Goal: Task Accomplishment & Management: Use online tool/utility

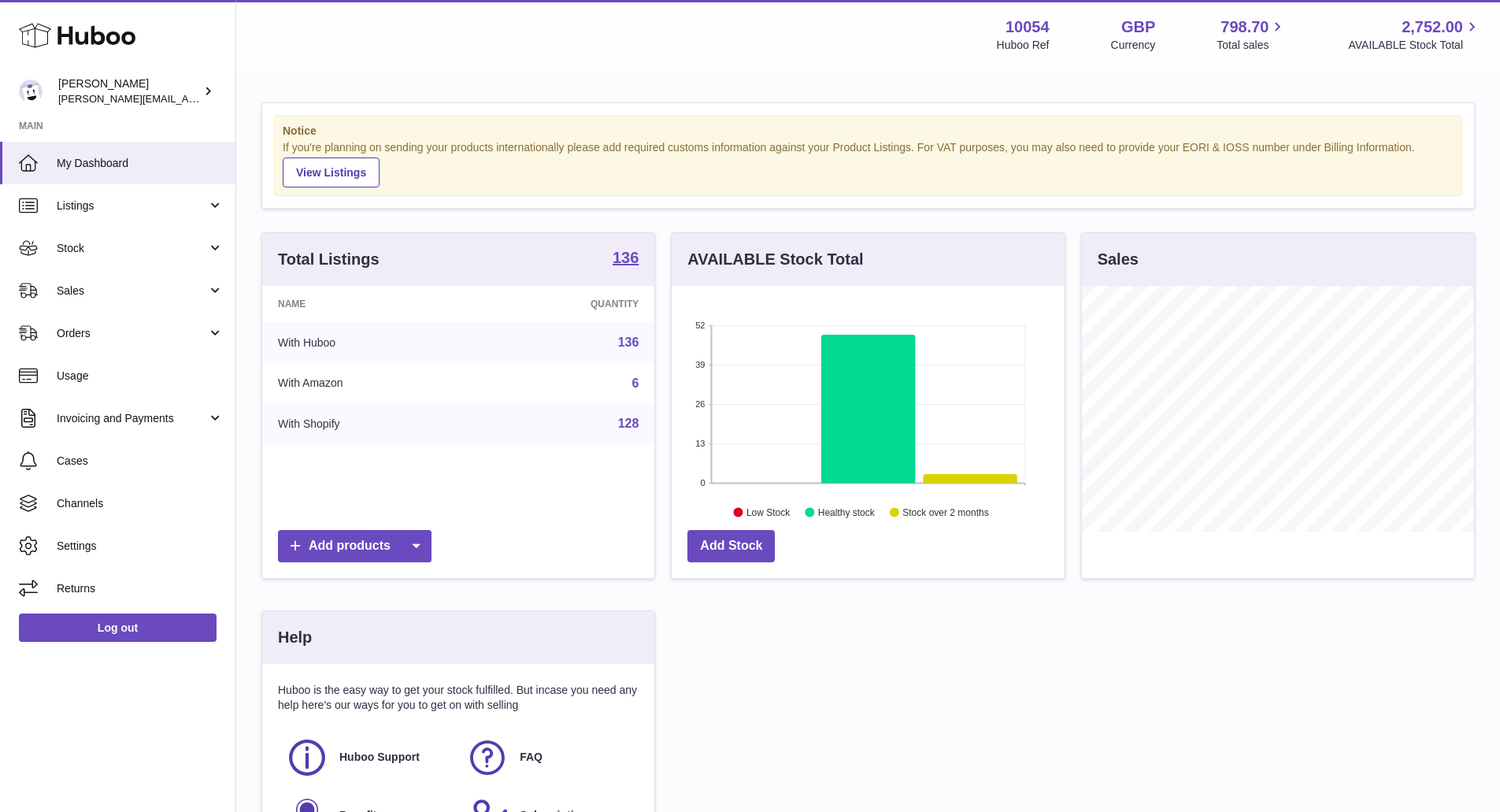
scroll to position [245, 393]
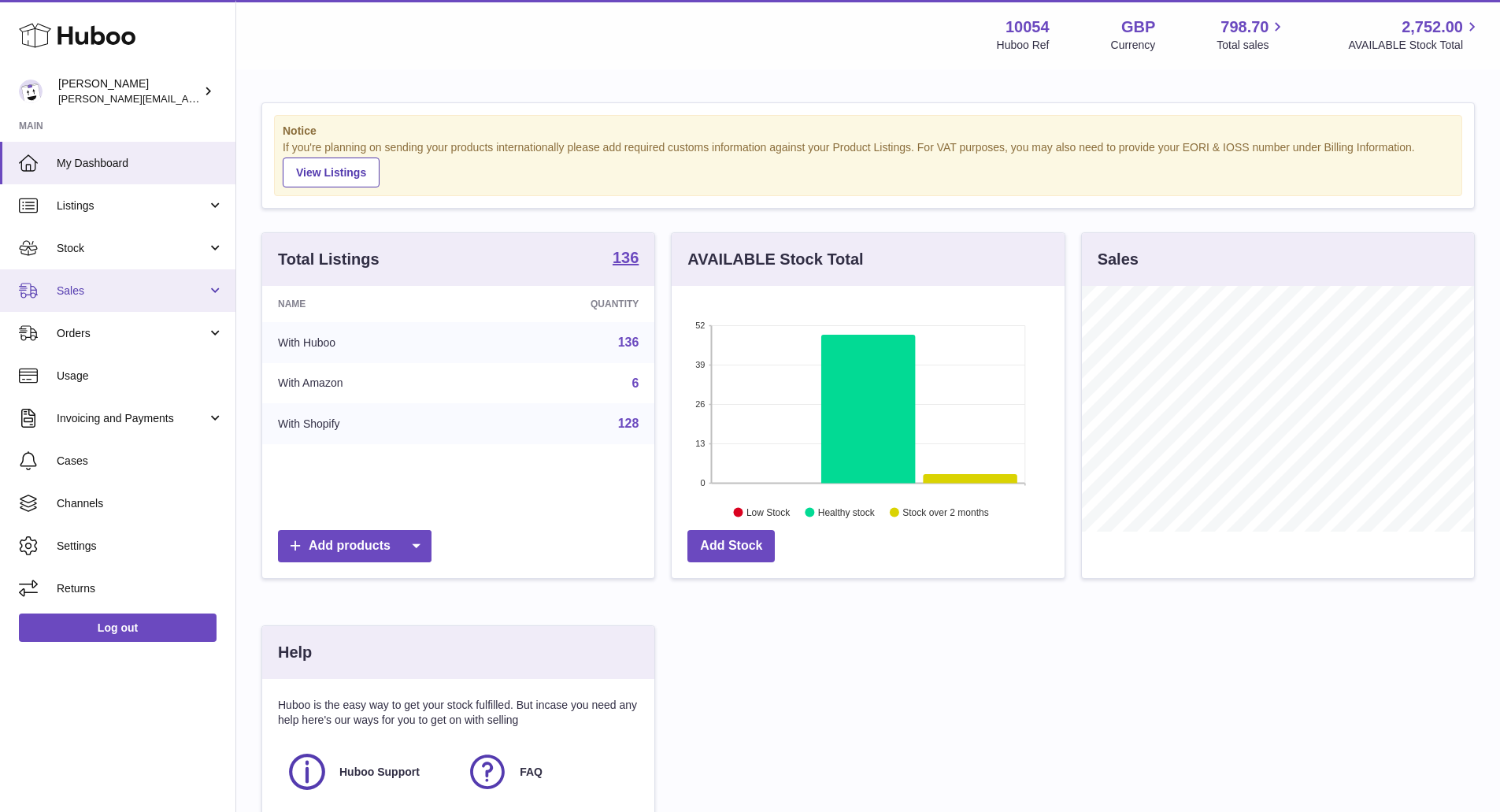
click at [120, 299] on link "Sales" at bounding box center [118, 290] width 236 height 43
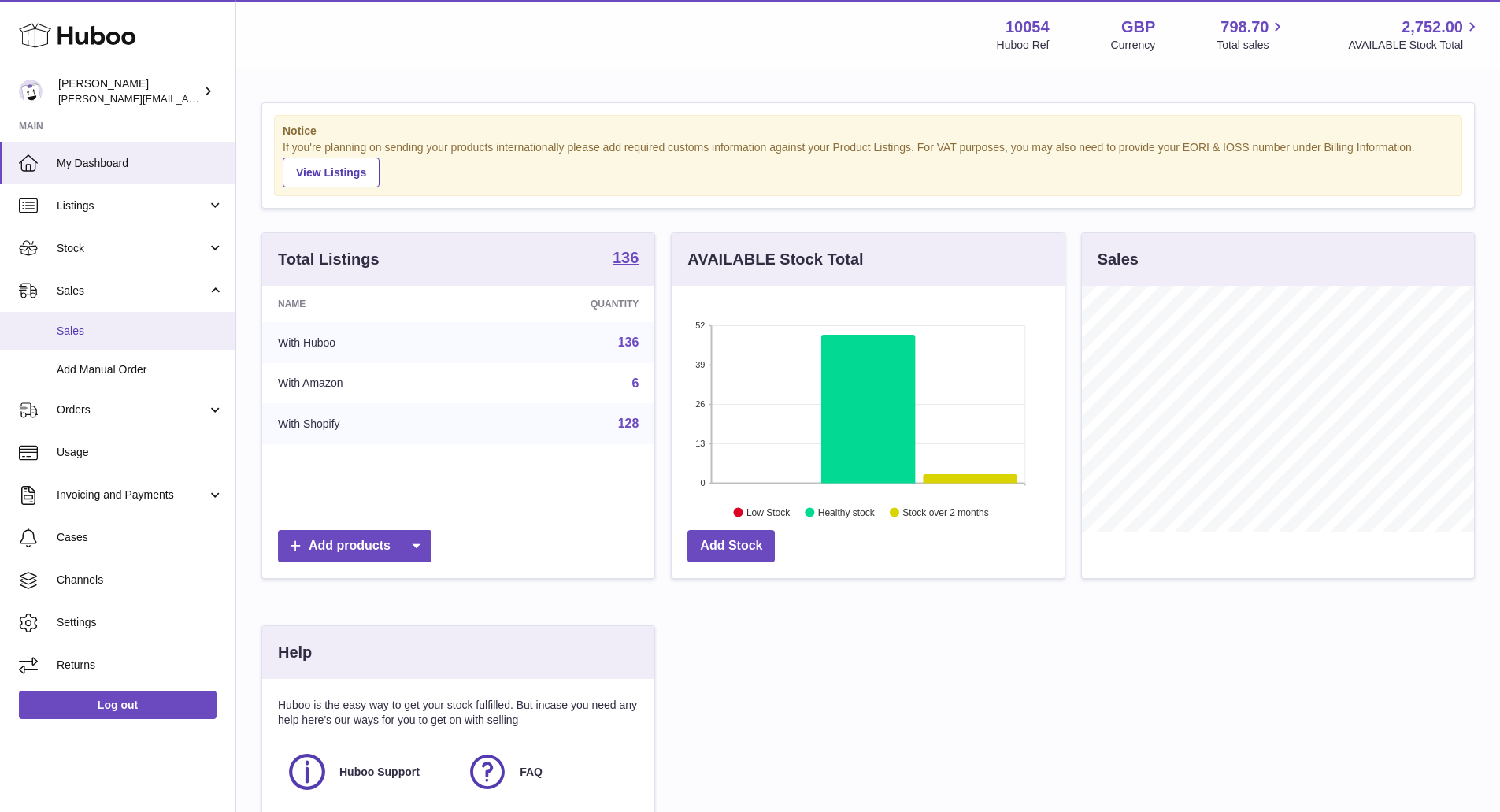
click at [111, 340] on link "Sales" at bounding box center [118, 331] width 236 height 38
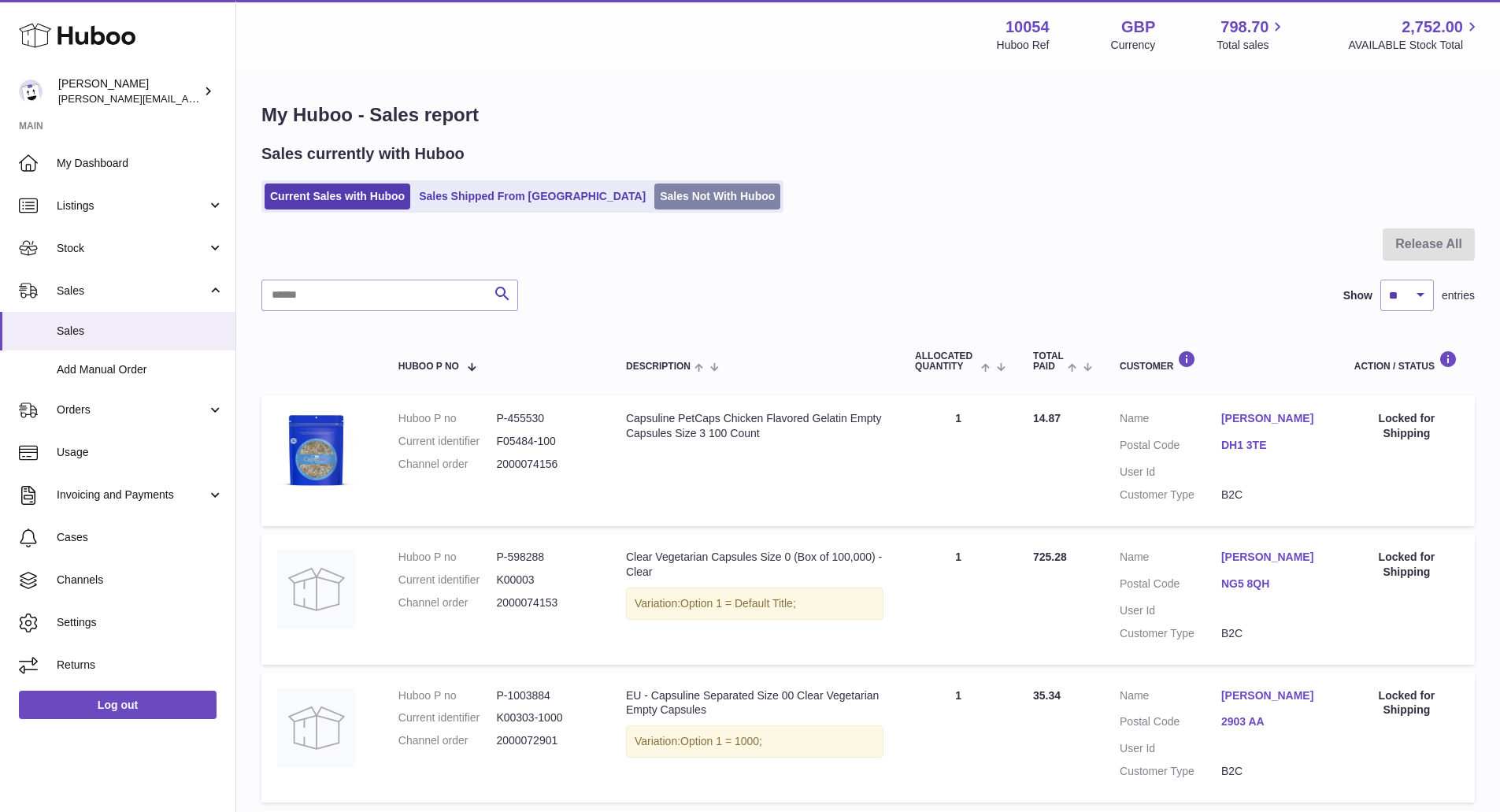
click at [655, 202] on link "Sales Not With Huboo" at bounding box center [717, 197] width 126 height 26
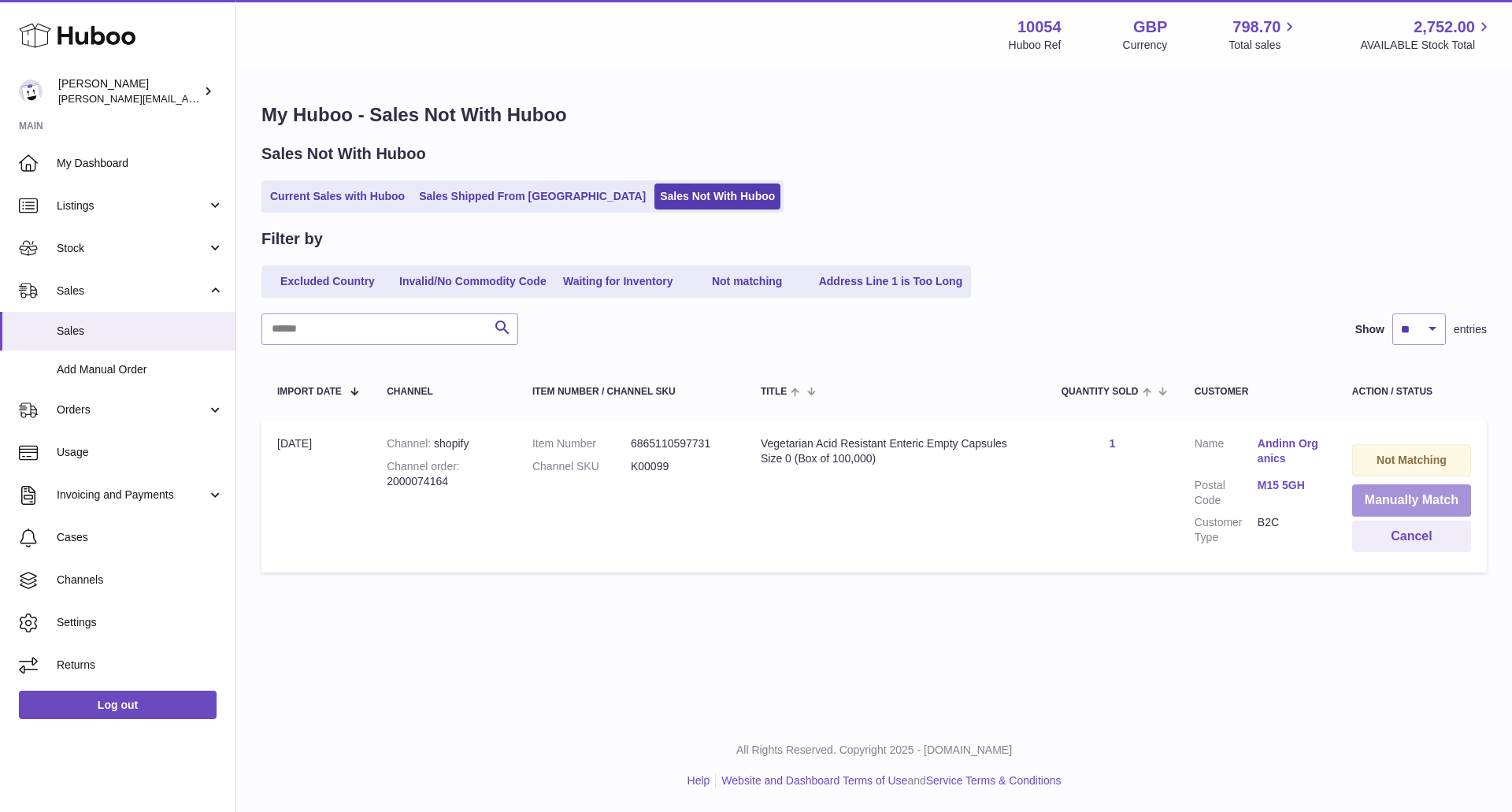
click at [1448, 495] on button "Manually Match" at bounding box center [1411, 500] width 119 height 32
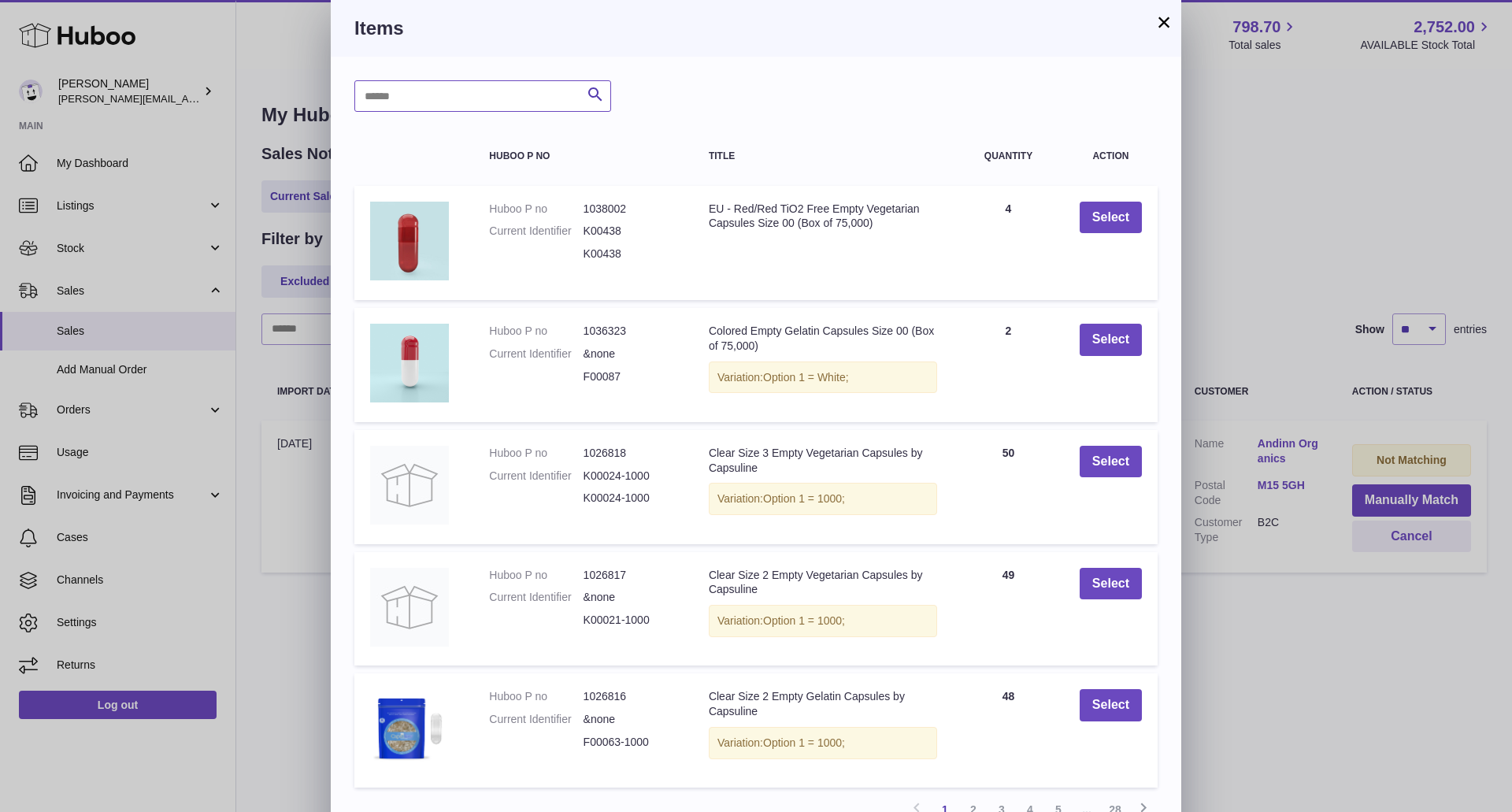
click at [501, 86] on input "text" at bounding box center [482, 96] width 257 height 31
click at [505, 84] on input "text" at bounding box center [482, 96] width 257 height 31
type input "******"
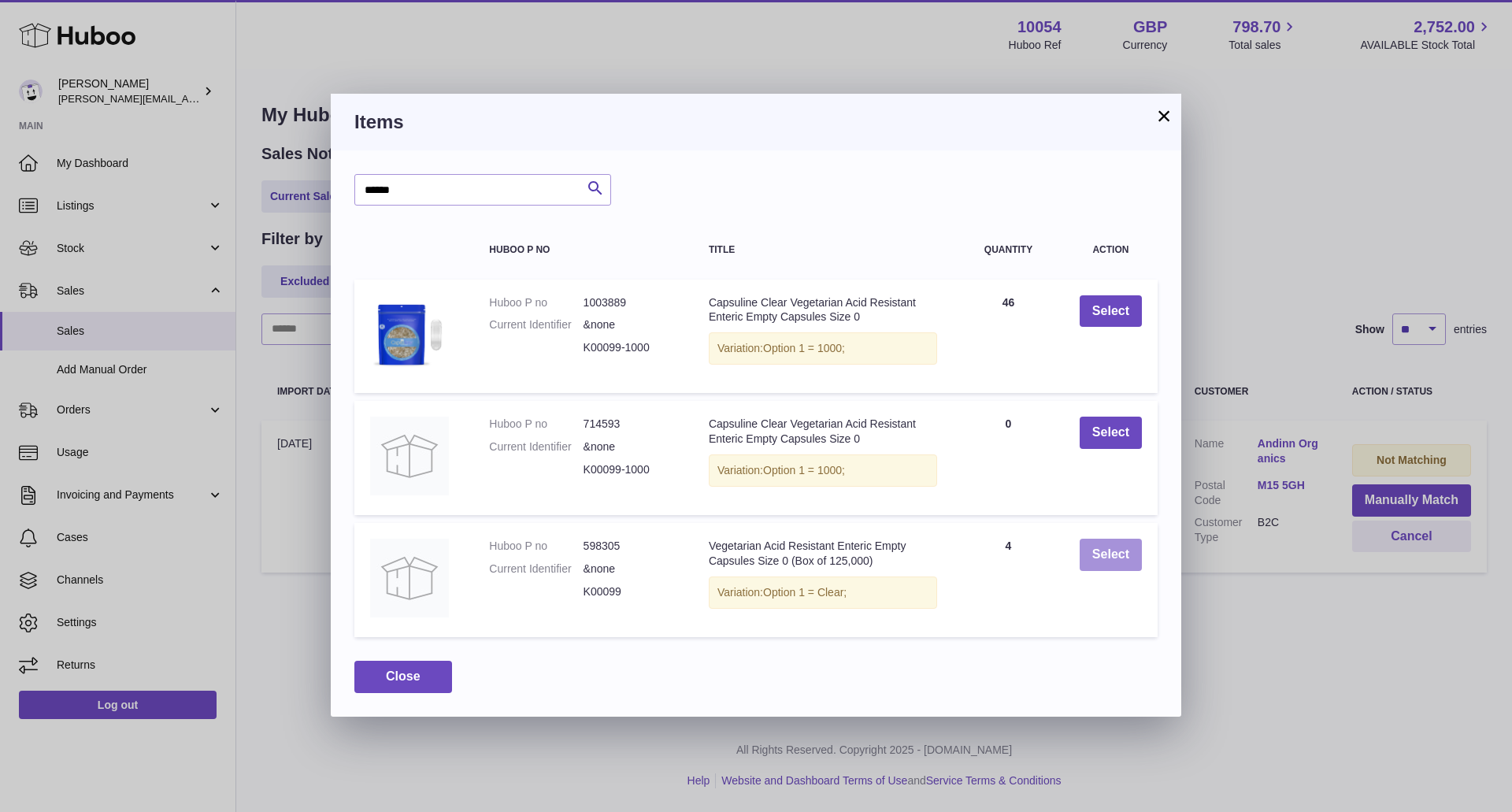
click at [1089, 560] on button "Select" at bounding box center [1110, 554] width 62 height 32
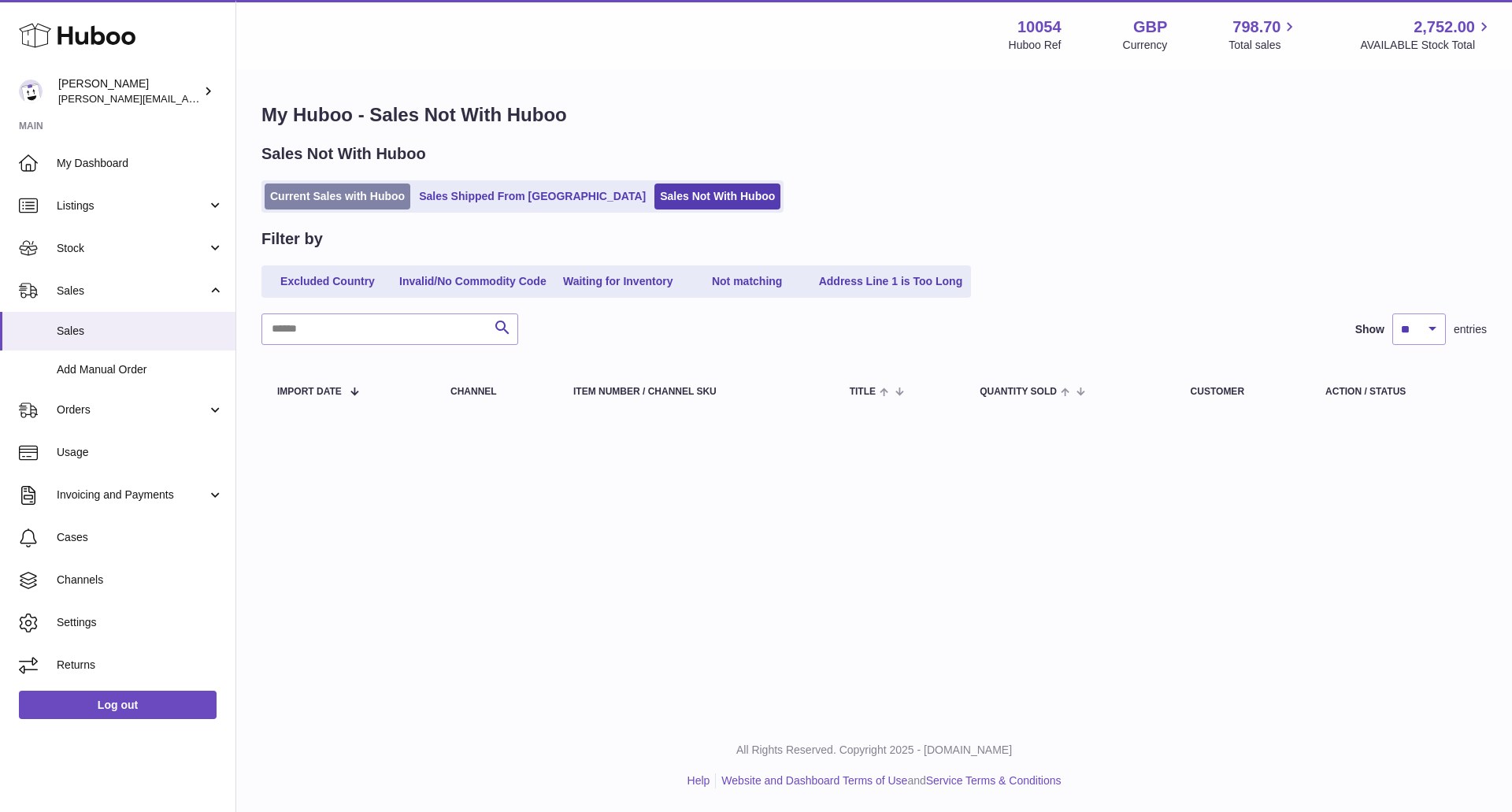
click at [298, 195] on link "Current Sales with Huboo" at bounding box center [337, 197] width 145 height 26
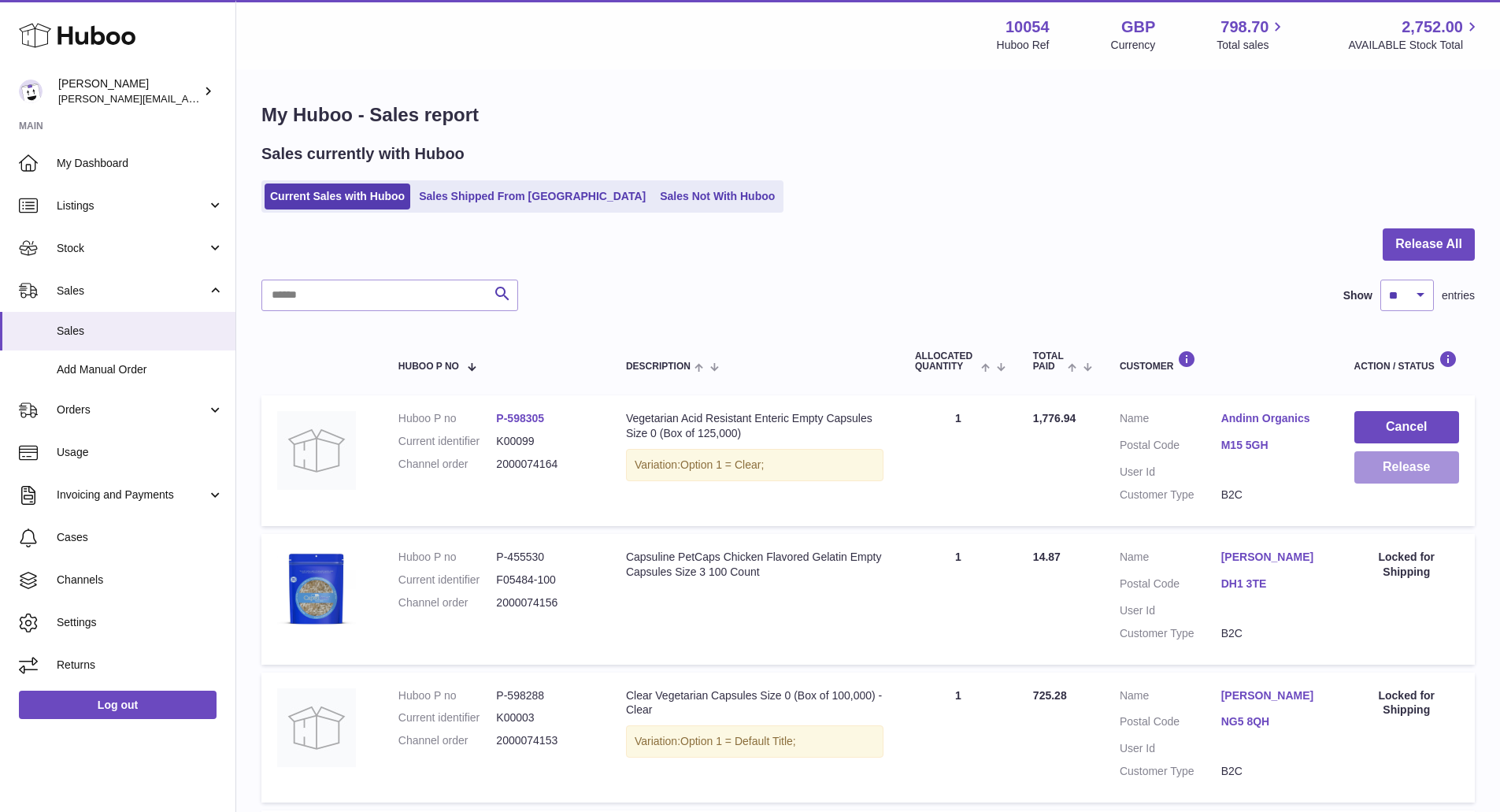
click at [1396, 469] on button "Release" at bounding box center [1407, 466] width 104 height 32
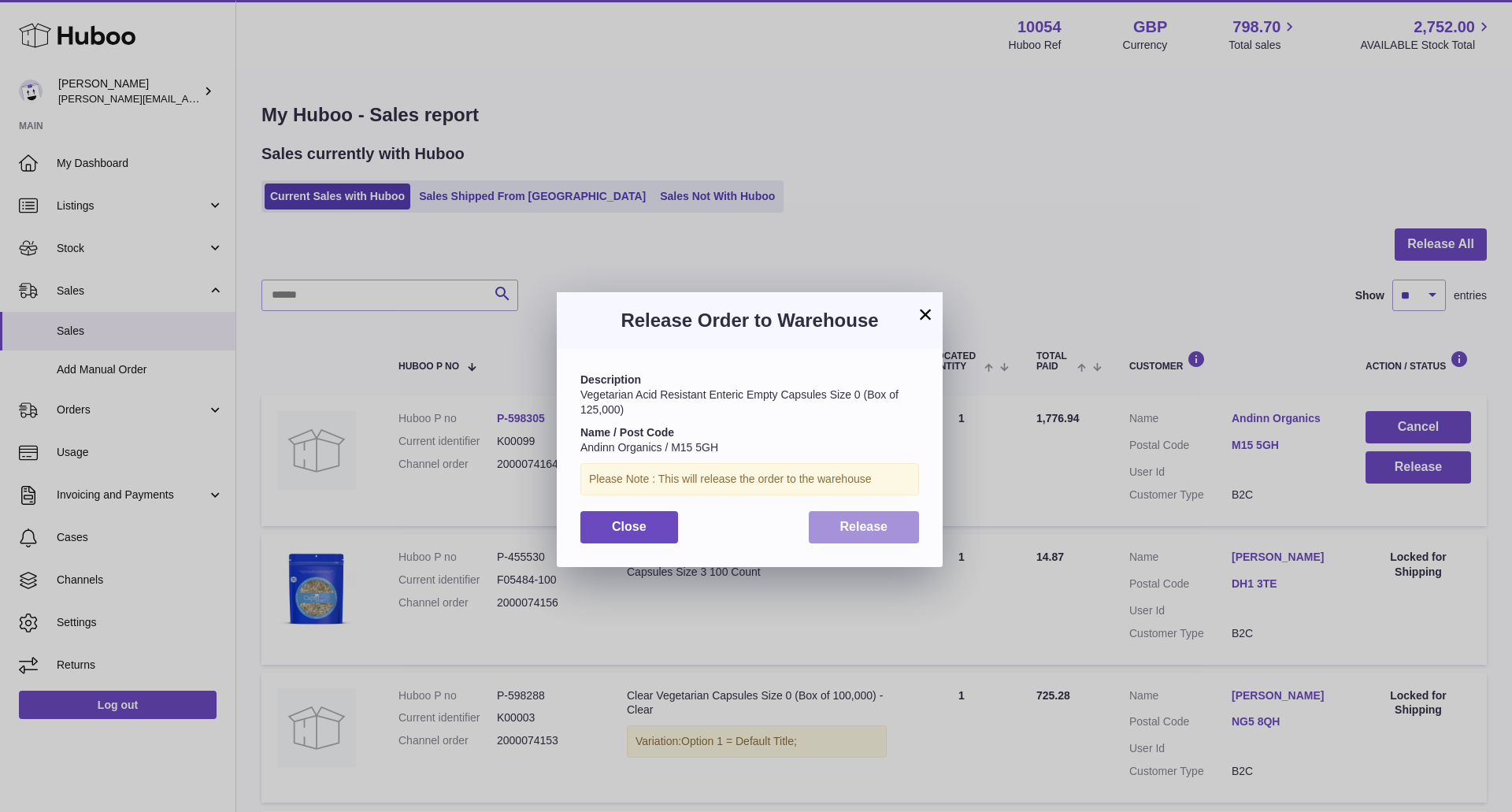
click at [840, 528] on span "Release" at bounding box center [864, 526] width 48 height 13
